Goal: Task Accomplishment & Management: Use online tool/utility

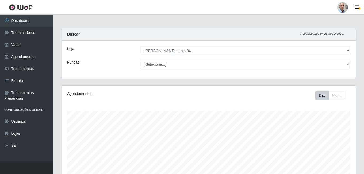
select select "251"
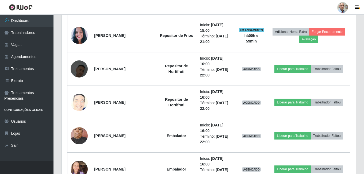
scroll to position [340, 0]
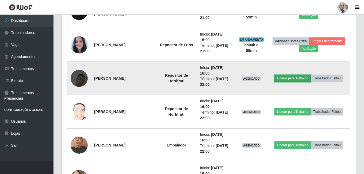
click at [286, 77] on button "Liberar para Trabalho" at bounding box center [292, 78] width 36 height 7
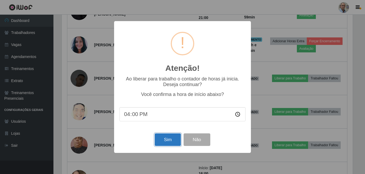
click at [167, 144] on button "Sim" at bounding box center [168, 139] width 26 height 13
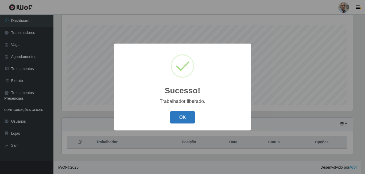
click at [187, 119] on button "OK" at bounding box center [182, 117] width 25 height 13
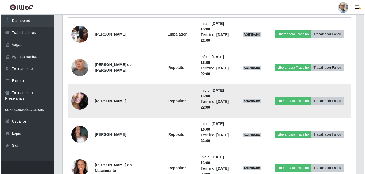
scroll to position [593, 0]
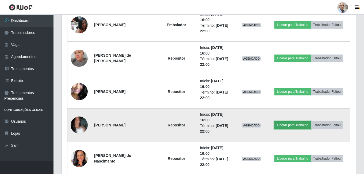
click at [292, 128] on button "Liberar para Trabalho" at bounding box center [292, 124] width 36 height 7
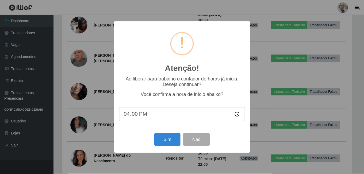
scroll to position [111, 291]
click at [170, 141] on button "Sim" at bounding box center [168, 139] width 26 height 13
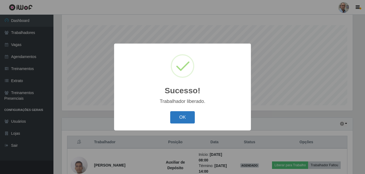
click at [181, 120] on button "OK" at bounding box center [182, 117] width 25 height 13
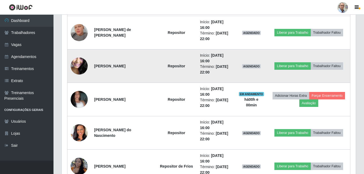
scroll to position [620, 0]
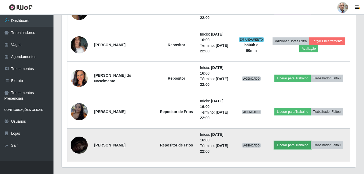
click at [295, 145] on button "Liberar para Trabalho" at bounding box center [292, 144] width 36 height 7
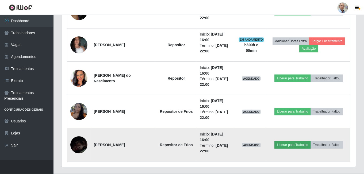
scroll to position [111, 291]
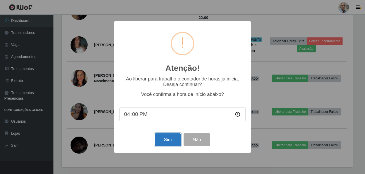
click at [164, 139] on button "Sim" at bounding box center [168, 139] width 26 height 13
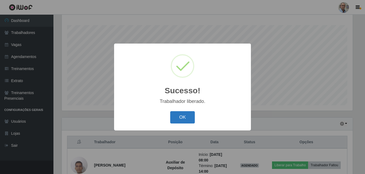
click at [188, 117] on button "OK" at bounding box center [182, 117] width 25 height 13
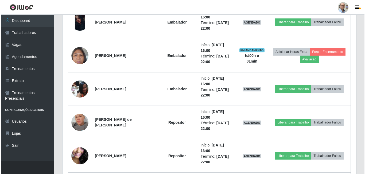
scroll to position [540, 0]
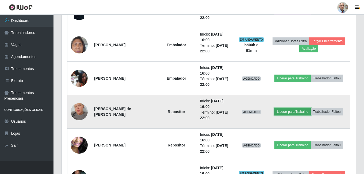
click at [287, 110] on button "Liberar para Trabalho" at bounding box center [292, 111] width 36 height 7
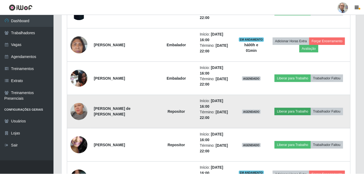
scroll to position [111, 291]
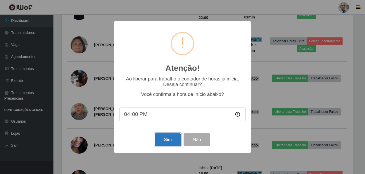
click at [165, 140] on button "Sim" at bounding box center [168, 139] width 26 height 13
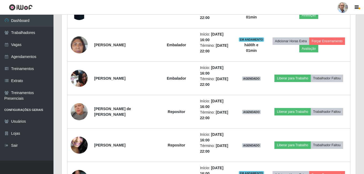
scroll to position [267091, 266908]
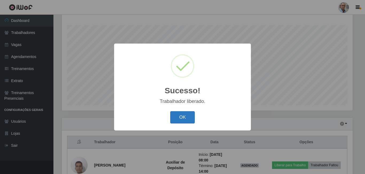
click at [186, 118] on button "OK" at bounding box center [182, 117] width 25 height 13
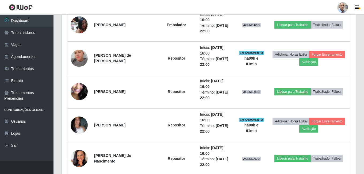
scroll to position [620, 0]
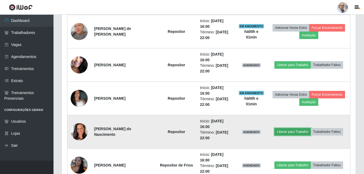
click at [300, 132] on button "Liberar para Trabalho" at bounding box center [292, 131] width 36 height 7
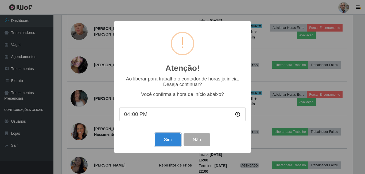
drag, startPoint x: 170, startPoint y: 142, endPoint x: 161, endPoint y: 145, distance: 9.0
click at [170, 142] on button "Sim" at bounding box center [168, 139] width 26 height 13
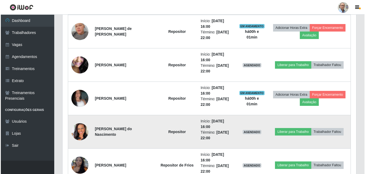
scroll to position [86, 0]
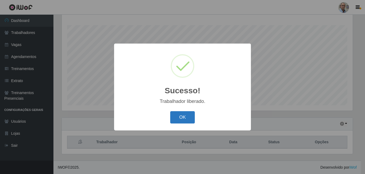
click at [184, 116] on button "OK" at bounding box center [182, 117] width 25 height 13
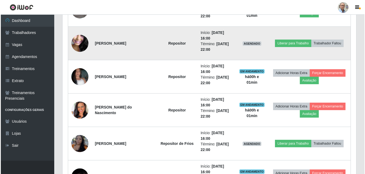
scroll to position [647, 0]
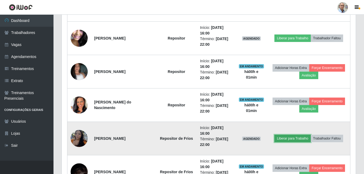
click at [298, 139] on button "Liberar para Trabalho" at bounding box center [292, 138] width 36 height 7
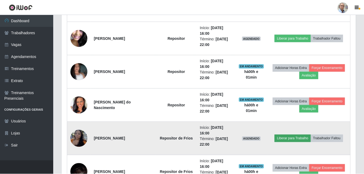
scroll to position [111, 291]
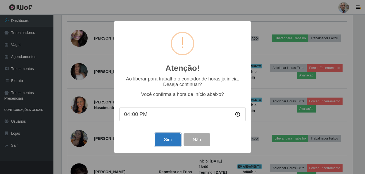
click at [167, 143] on button "Sim" at bounding box center [168, 139] width 26 height 13
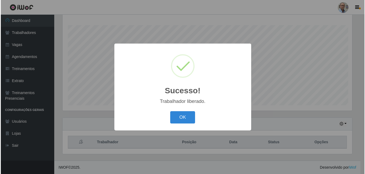
scroll to position [86, 0]
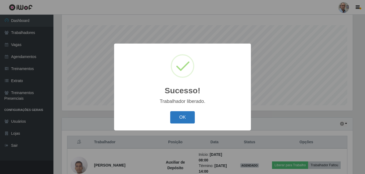
click at [188, 121] on button "OK" at bounding box center [182, 117] width 25 height 13
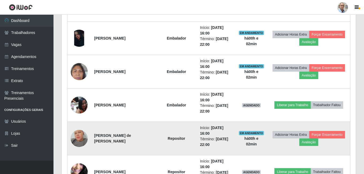
scroll to position [540, 0]
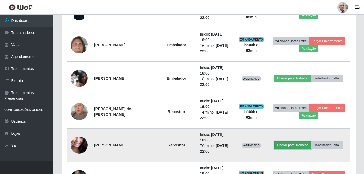
click at [289, 145] on button "Liberar para Trabalho" at bounding box center [292, 144] width 36 height 7
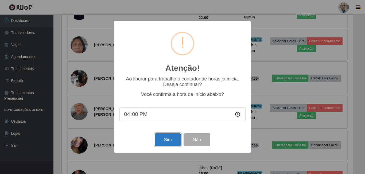
click at [168, 141] on button "Sim" at bounding box center [168, 139] width 26 height 13
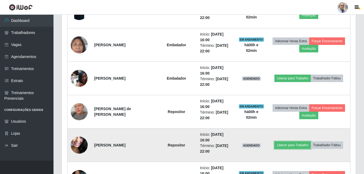
scroll to position [267091, 266908]
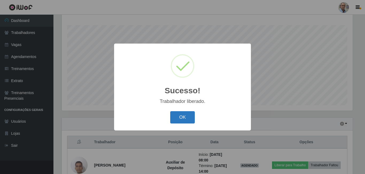
click at [184, 118] on button "OK" at bounding box center [182, 117] width 25 height 13
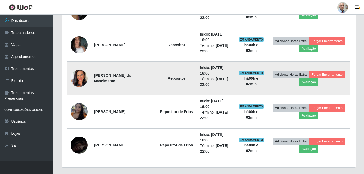
scroll to position [687, 0]
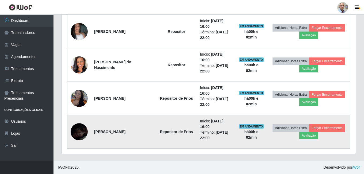
click at [81, 130] on img at bounding box center [79, 131] width 17 height 37
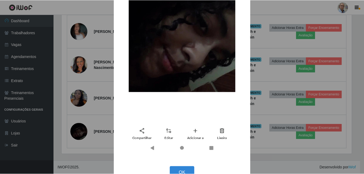
scroll to position [104, 0]
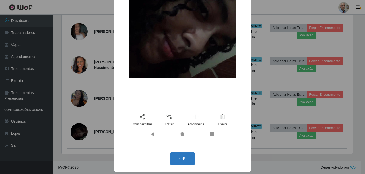
click at [182, 159] on button "OK" at bounding box center [182, 158] width 25 height 13
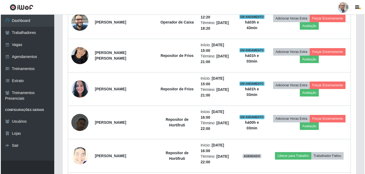
scroll to position [286, 0]
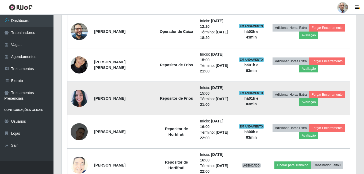
click at [84, 100] on img at bounding box center [79, 99] width 17 height 20
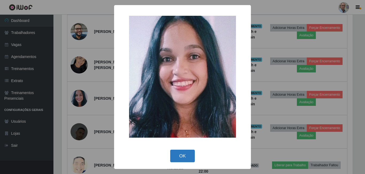
click at [185, 154] on button "OK" at bounding box center [182, 156] width 25 height 13
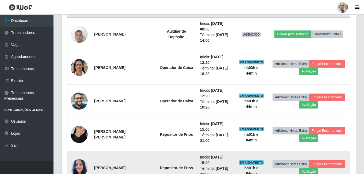
scroll to position [233, 0]
